Goal: Task Accomplishment & Management: Manage account settings

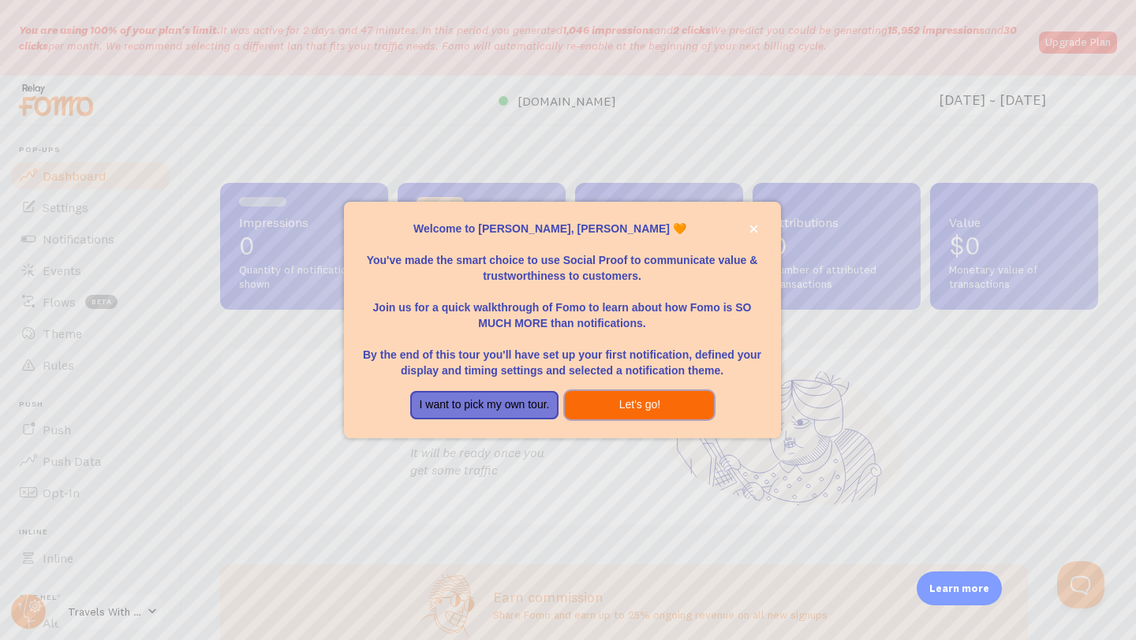
click at [589, 419] on button "Let's go!" at bounding box center [639, 405] width 149 height 28
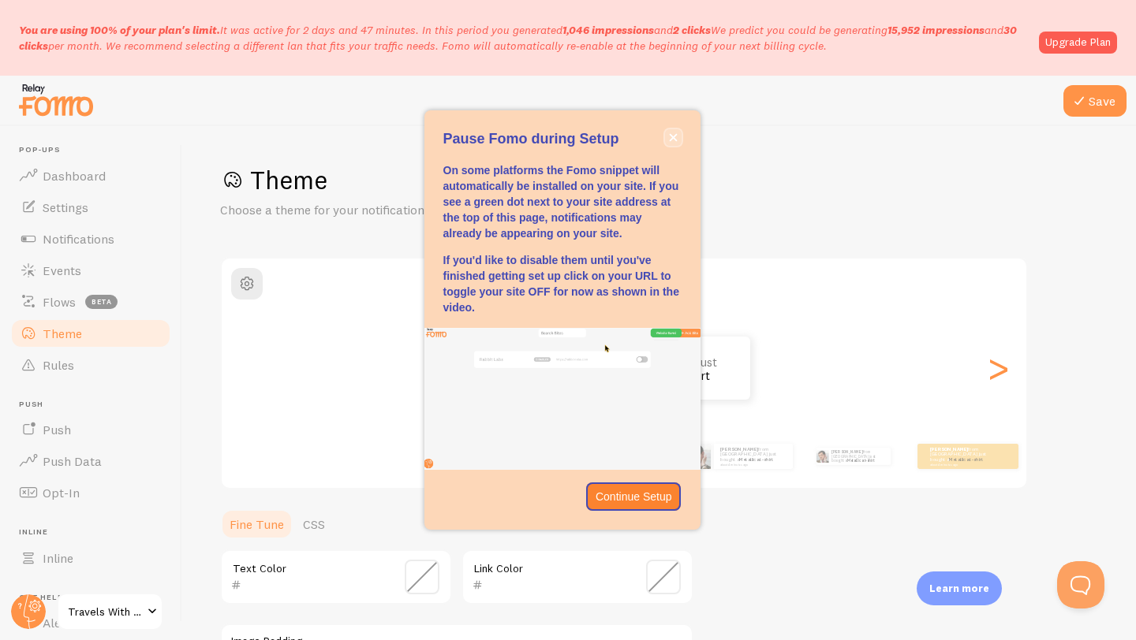
click at [672, 142] on button "close," at bounding box center [673, 137] width 17 height 17
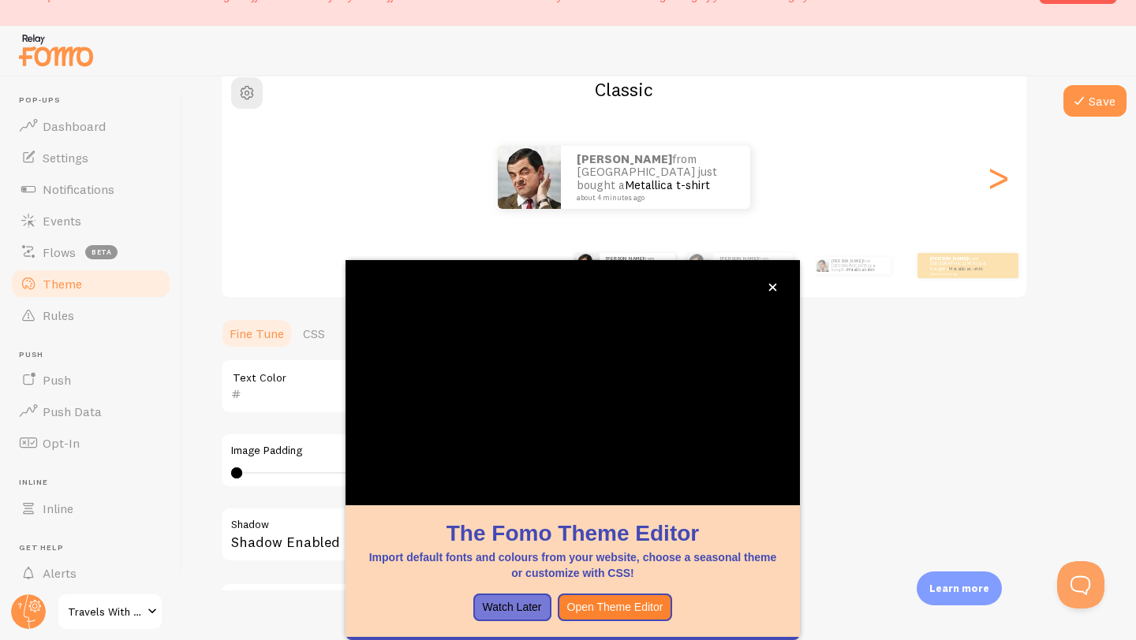
scroll to position [55, 0]
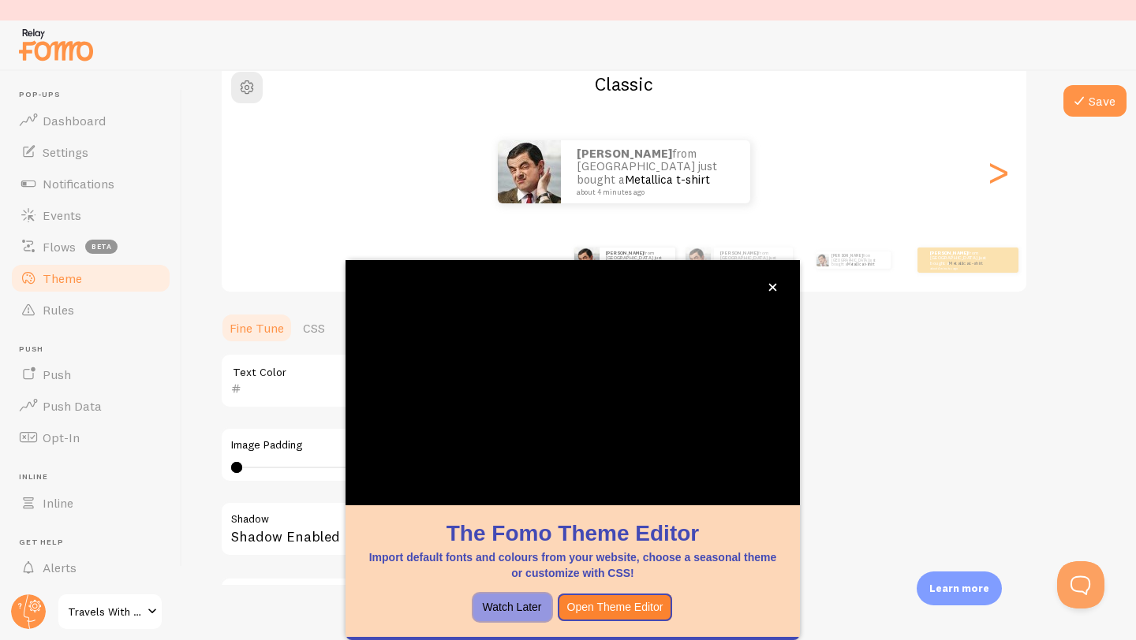
click at [529, 596] on button "Watch Later" at bounding box center [512, 608] width 78 height 28
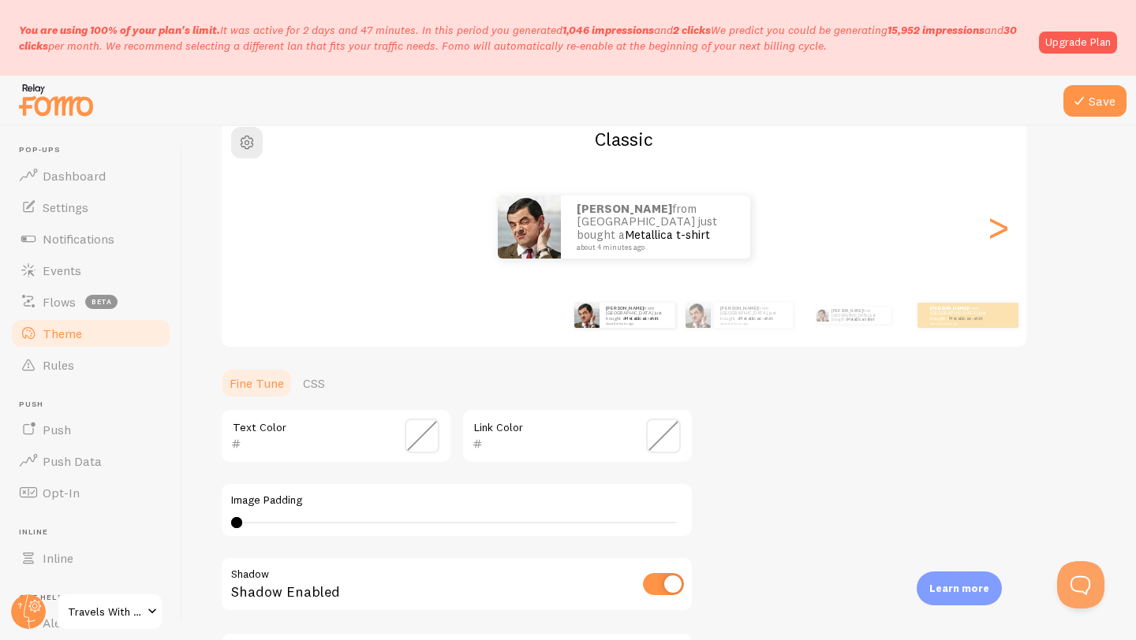
scroll to position [0, 0]
click at [766, 315] on link "Metallica t-shirt" at bounding box center [756, 318] width 34 height 6
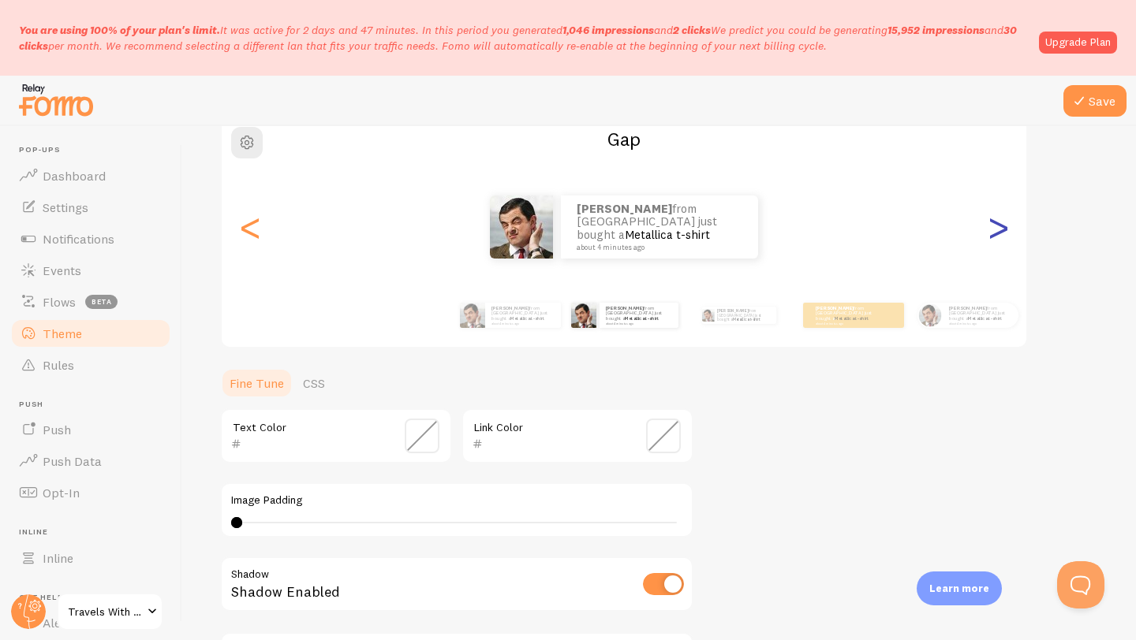
click at [990, 235] on div ">" at bounding box center [997, 227] width 19 height 114
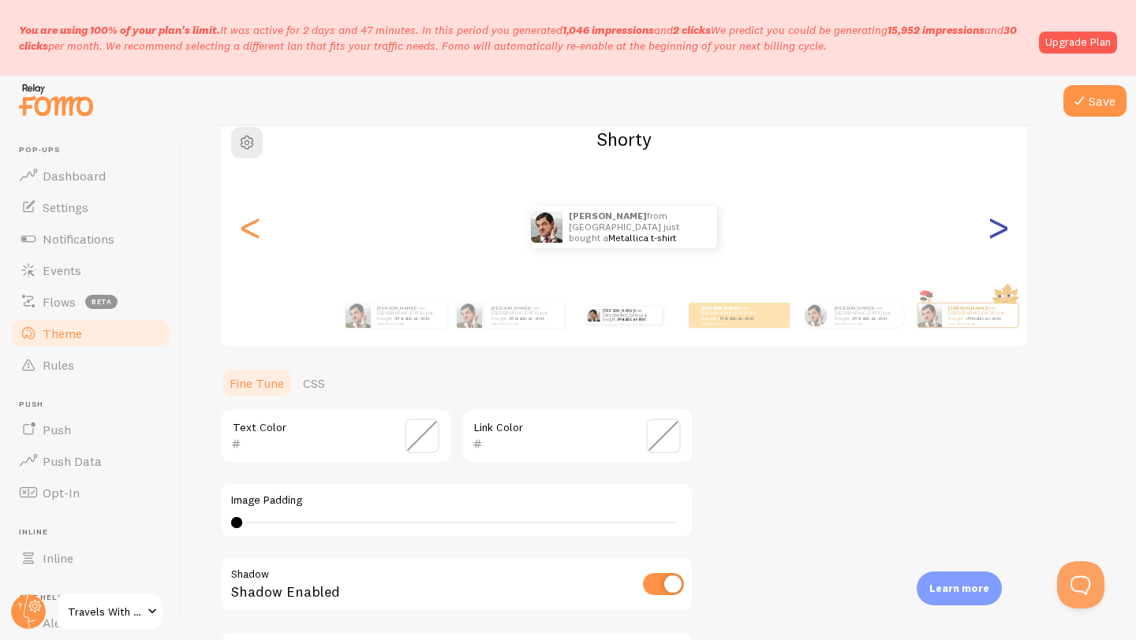
click at [990, 235] on div ">" at bounding box center [997, 227] width 19 height 114
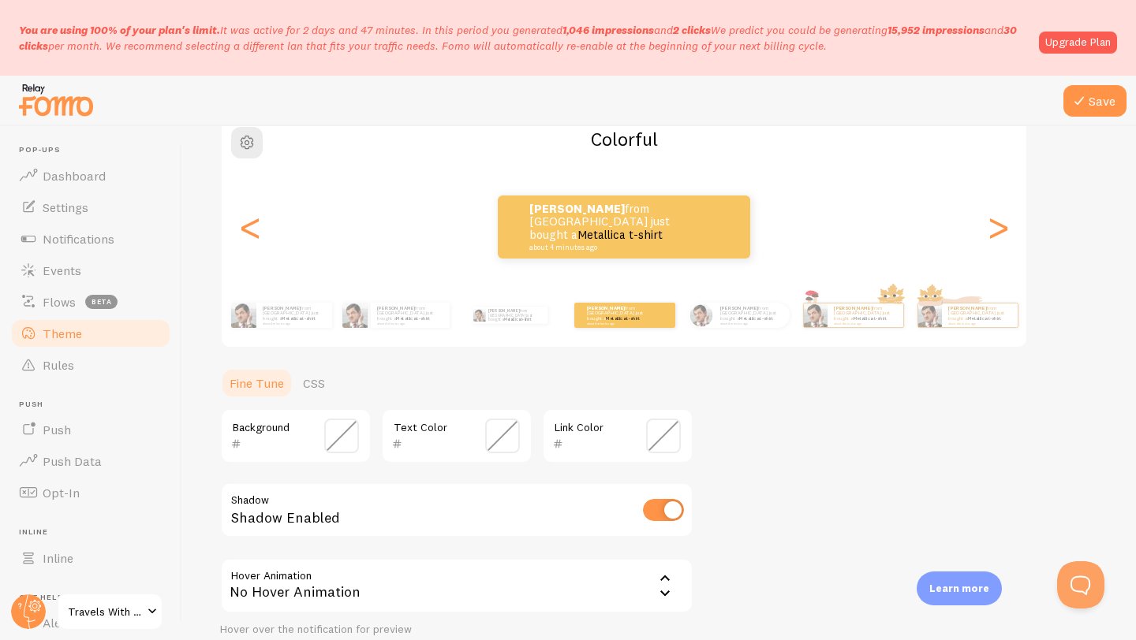
scroll to position [179, 0]
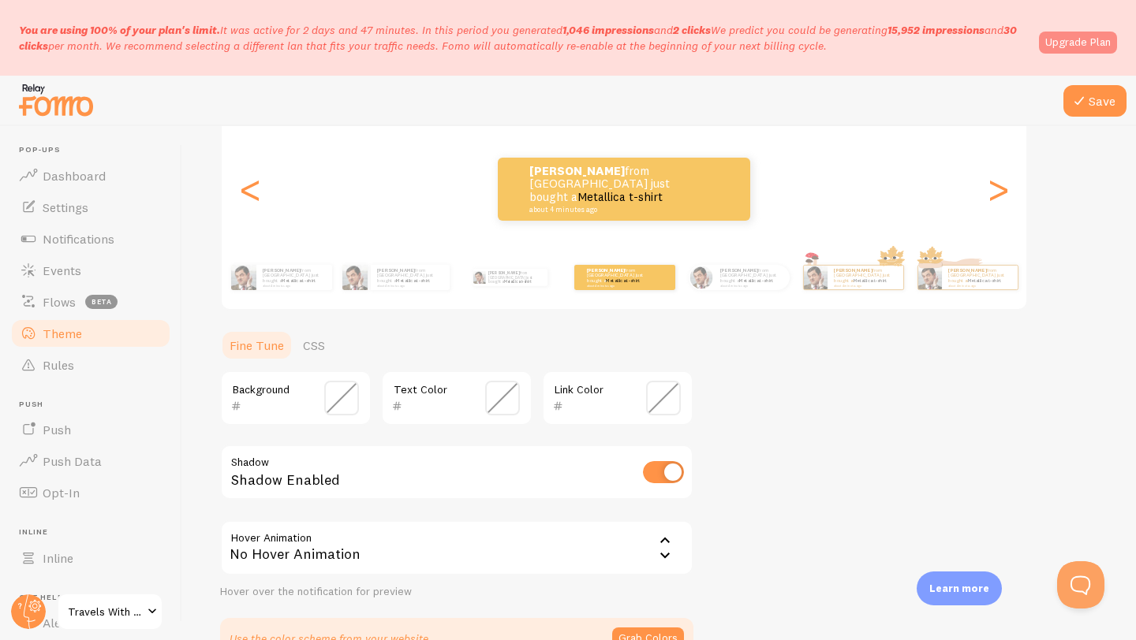
click at [1059, 47] on link "Upgrade Plan" at bounding box center [1078, 43] width 78 height 22
click at [1067, 44] on link "Upgrade Plan" at bounding box center [1078, 43] width 78 height 22
